Goal: Use online tool/utility: Utilize a website feature to perform a specific function

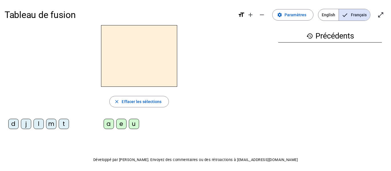
click at [50, 123] on div "m" at bounding box center [51, 124] width 10 height 10
click at [107, 120] on div "a" at bounding box center [109, 124] width 10 height 10
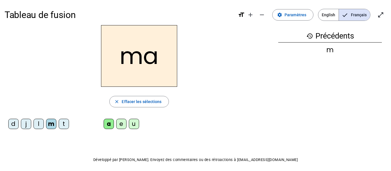
click at [66, 127] on div "t" at bounding box center [64, 124] width 10 height 10
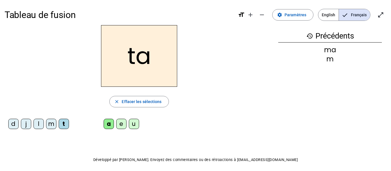
click at [40, 124] on div "l" at bounding box center [38, 124] width 10 height 10
click at [120, 125] on div "e" at bounding box center [121, 124] width 10 height 10
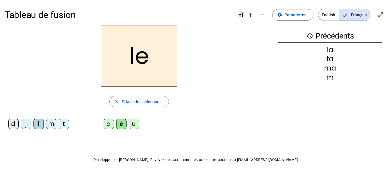
click at [136, 127] on div "u" at bounding box center [134, 124] width 10 height 10
click at [67, 123] on div "t" at bounding box center [64, 124] width 10 height 10
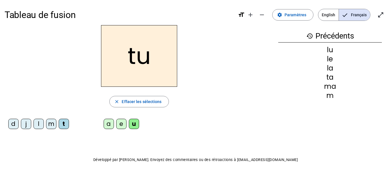
click at [13, 124] on div "d" at bounding box center [13, 124] width 10 height 10
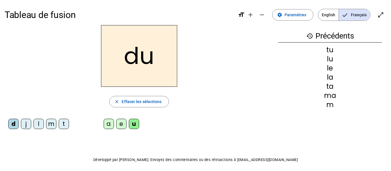
click at [121, 125] on div "e" at bounding box center [121, 124] width 10 height 10
click at [52, 121] on div "m" at bounding box center [51, 124] width 10 height 10
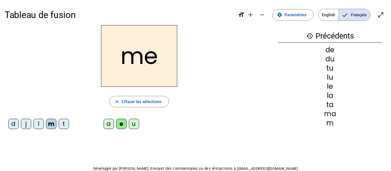
click at [26, 123] on div "j" at bounding box center [26, 124] width 10 height 10
